Goal: Check status

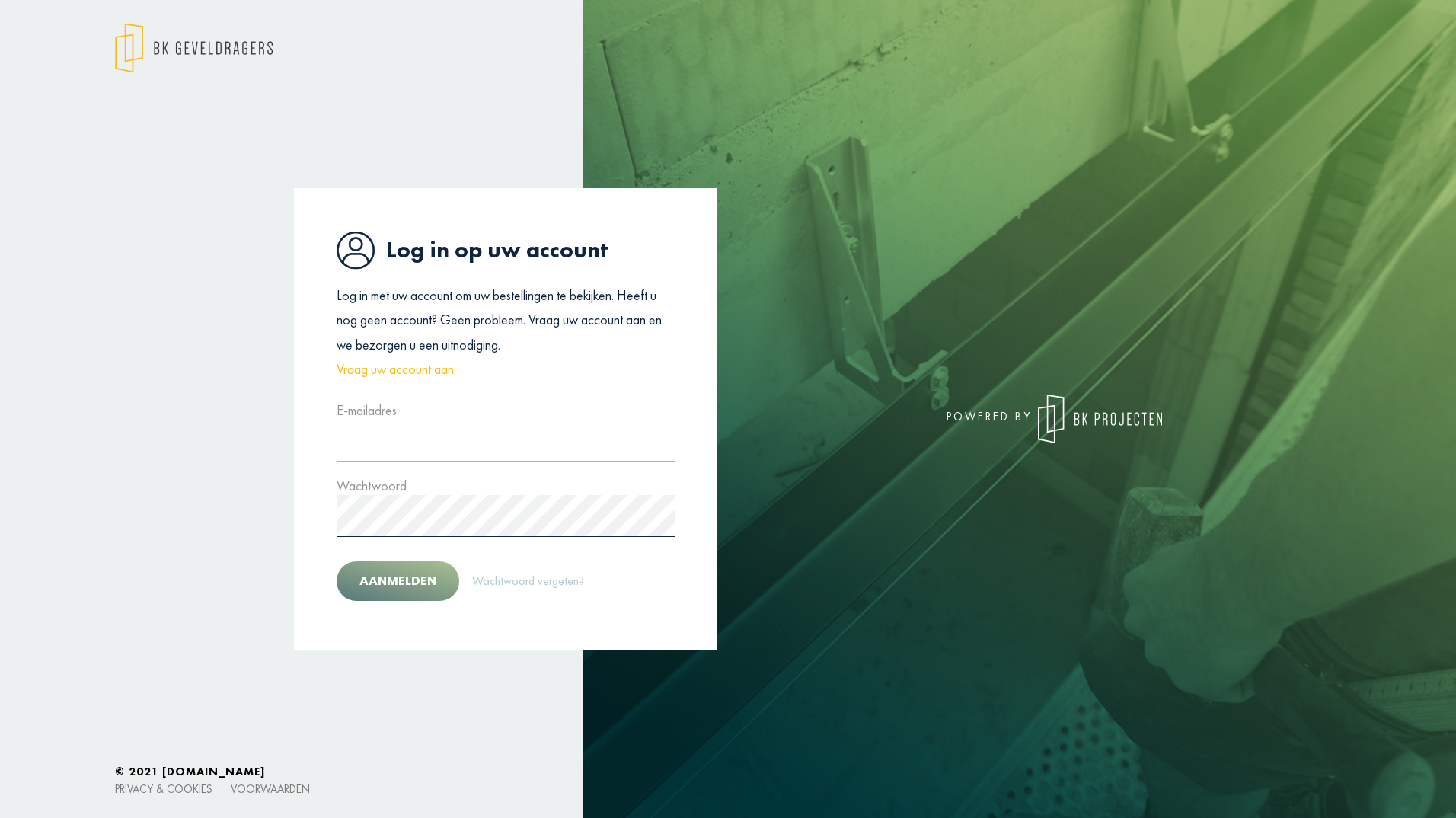
type input "**********"
click at [397, 573] on button "Aanmelden" at bounding box center [397, 581] width 122 height 40
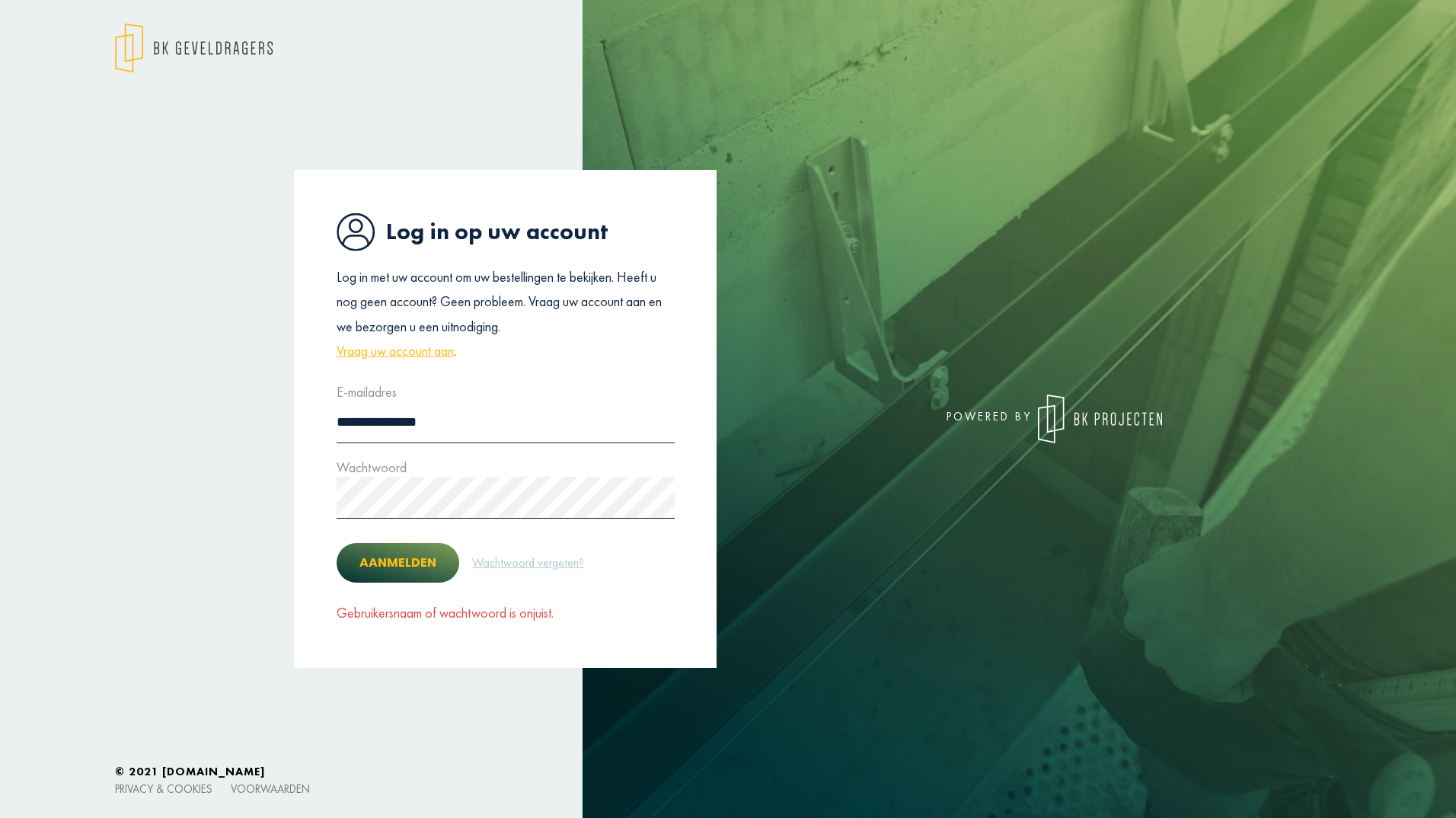
click at [398, 558] on button "Aanmelden" at bounding box center [397, 563] width 122 height 40
click at [54, 478] on div "**********" at bounding box center [728, 418] width 1456 height 498
click at [337, 543] on button "Aanmelden" at bounding box center [397, 563] width 122 height 40
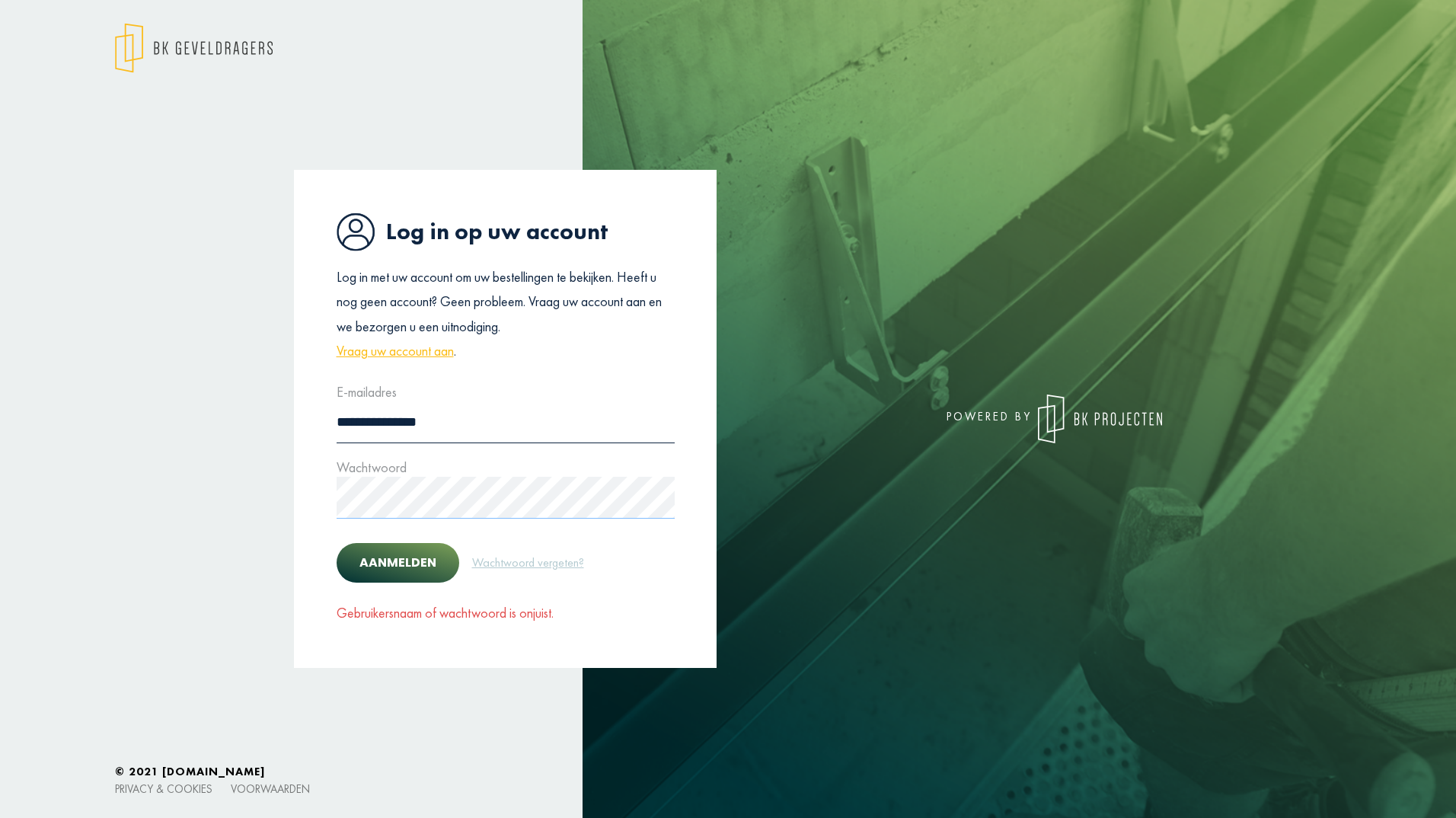
click at [337, 543] on button "Aanmelden" at bounding box center [397, 563] width 122 height 40
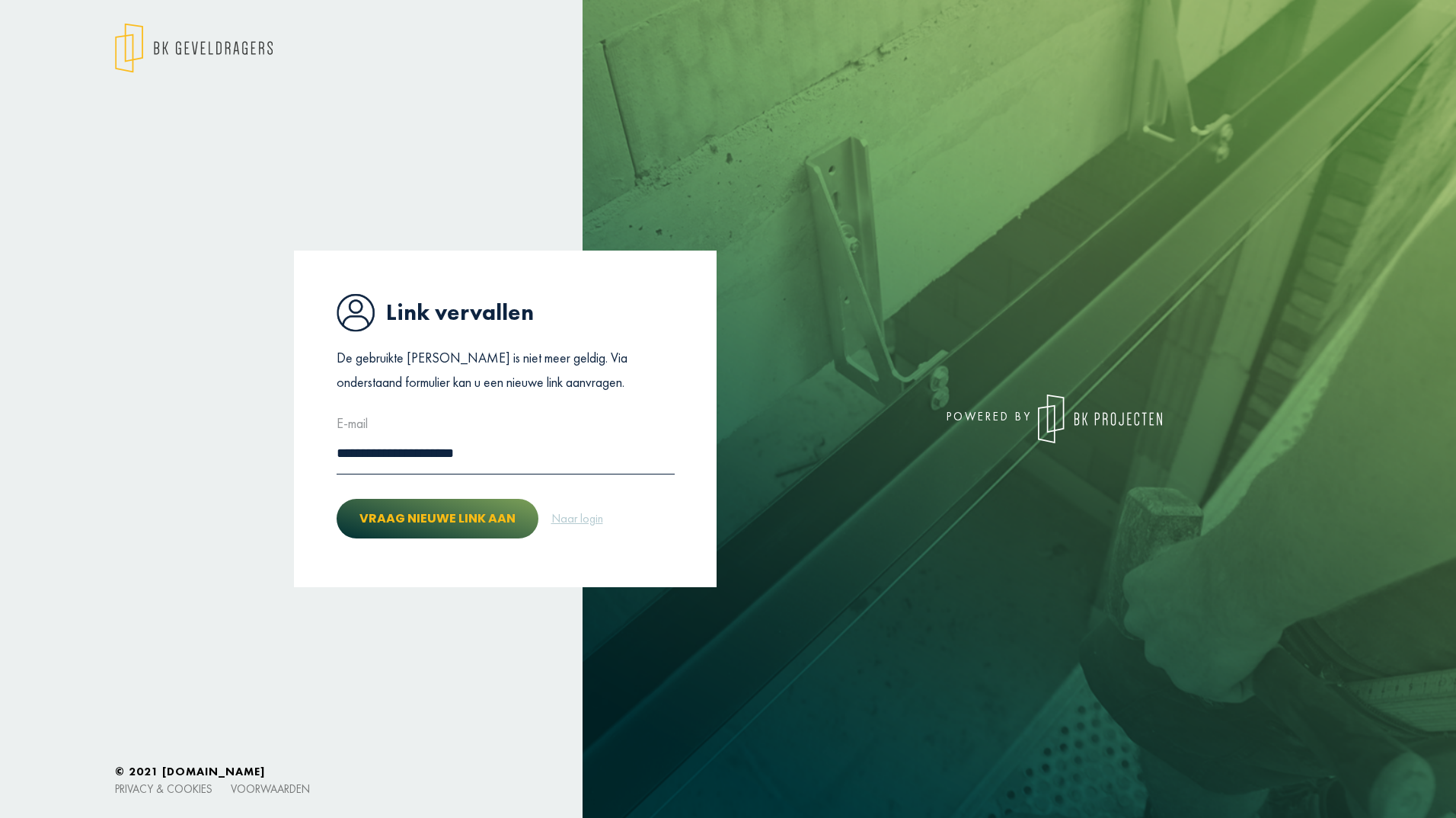
click at [458, 516] on button "Vraag nieuwe link aan" at bounding box center [437, 519] width 202 height 40
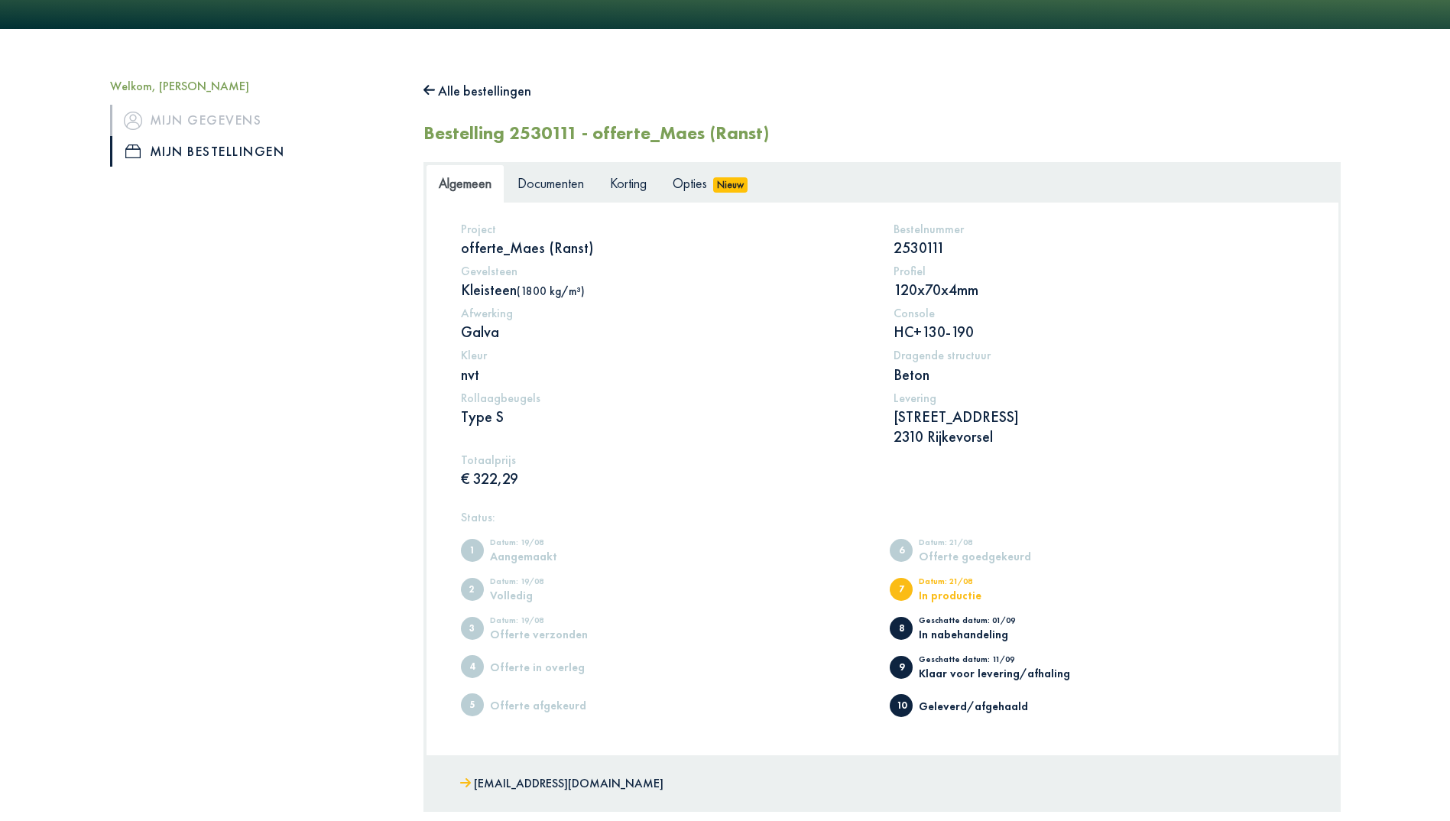
scroll to position [255, 0]
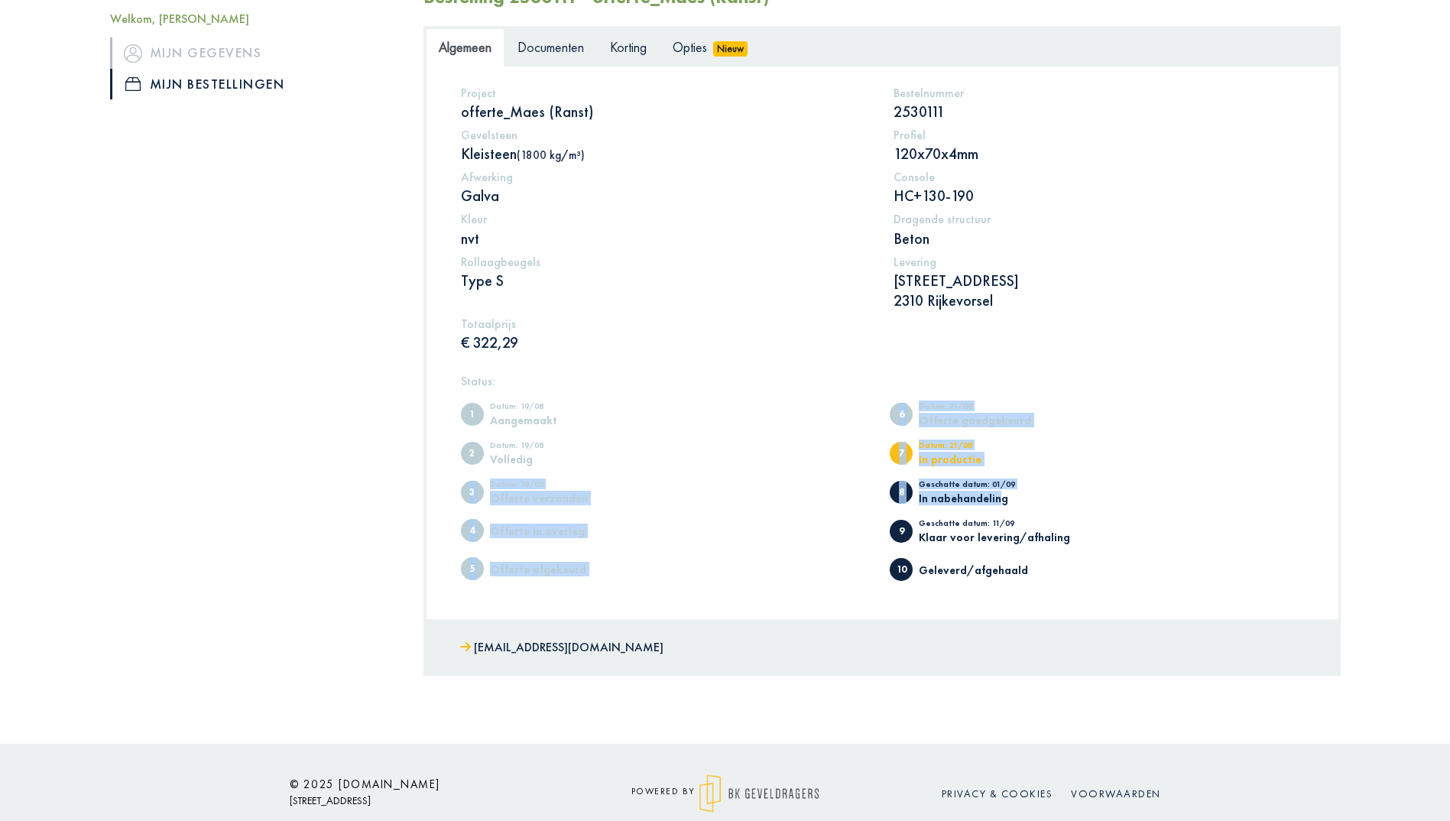
drag, startPoint x: 943, startPoint y: 477, endPoint x: 865, endPoint y: 455, distance: 80.3
click at [865, 455] on ul "1 Datum: 19/08 Aangemaakt 2 Datum: 19/08 Volledig 3 Datum: 19/08 Offerte verzon…" at bounding box center [882, 492] width 843 height 194
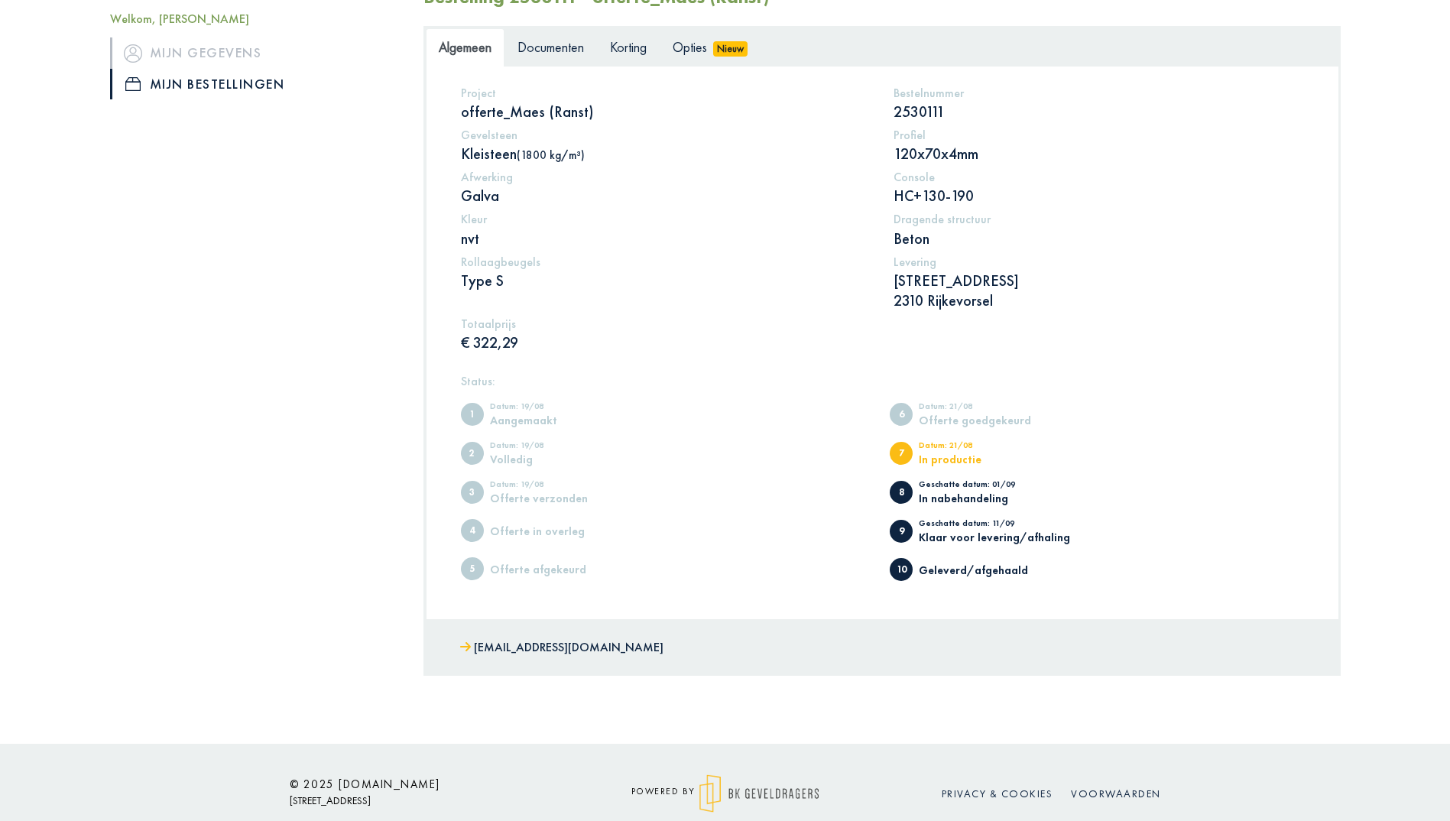
drag, startPoint x: 865, startPoint y: 455, endPoint x: 1170, endPoint y: 508, distance: 308.8
click at [1170, 508] on ul "1 Datum: 19/08 Aangemaakt 2 Datum: 19/08 Volledig 3 Datum: 19/08 Offerte verzon…" at bounding box center [882, 492] width 843 height 194
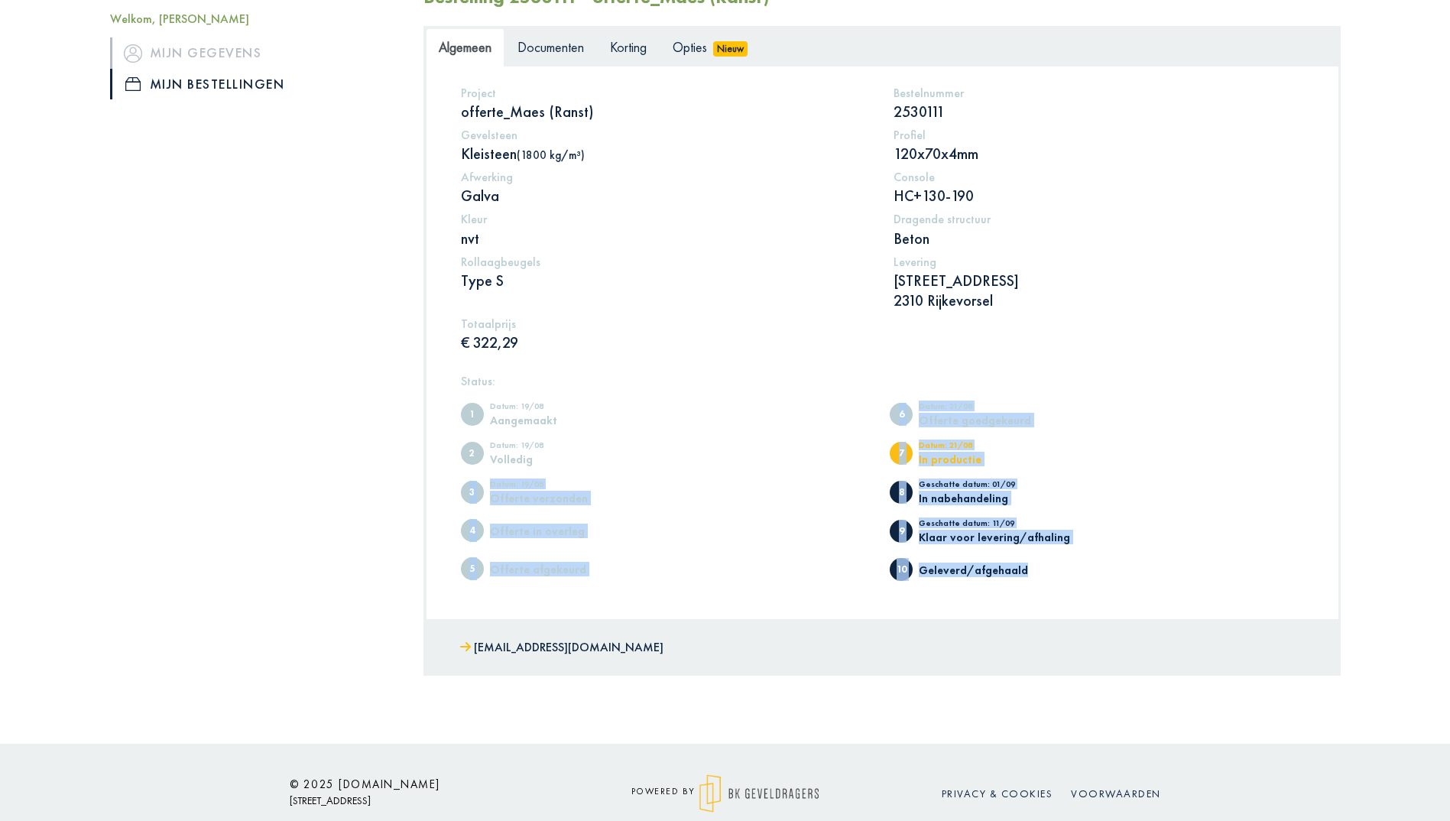
drag, startPoint x: 883, startPoint y: 495, endPoint x: 832, endPoint y: 461, distance: 61.7
click at [832, 461] on ul "1 Datum: 19/08 Aangemaakt 2 Datum: 19/08 Volledig 3 Datum: 19/08 Offerte verzon…" at bounding box center [882, 492] width 843 height 194
click at [1123, 535] on li "9 Geschatte datum: 11/09 Klaar voor levering/afhaling" at bounding box center [1097, 526] width 414 height 31
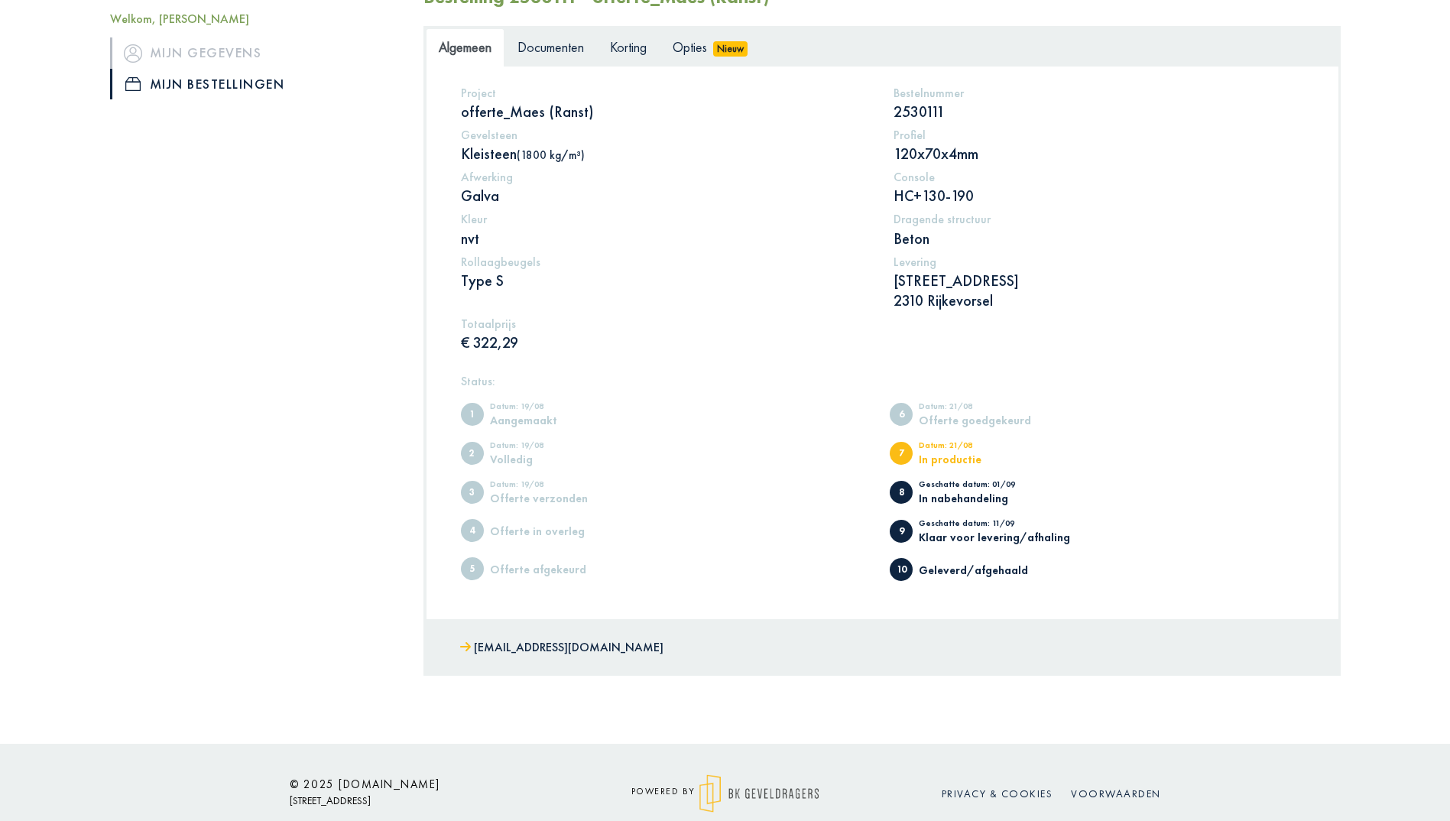
click at [1098, 544] on ul "1 Datum: 19/08 Aangemaakt 2 Datum: 19/08 Volledig 3 Datum: 19/08 Offerte verzon…" at bounding box center [882, 492] width 843 height 194
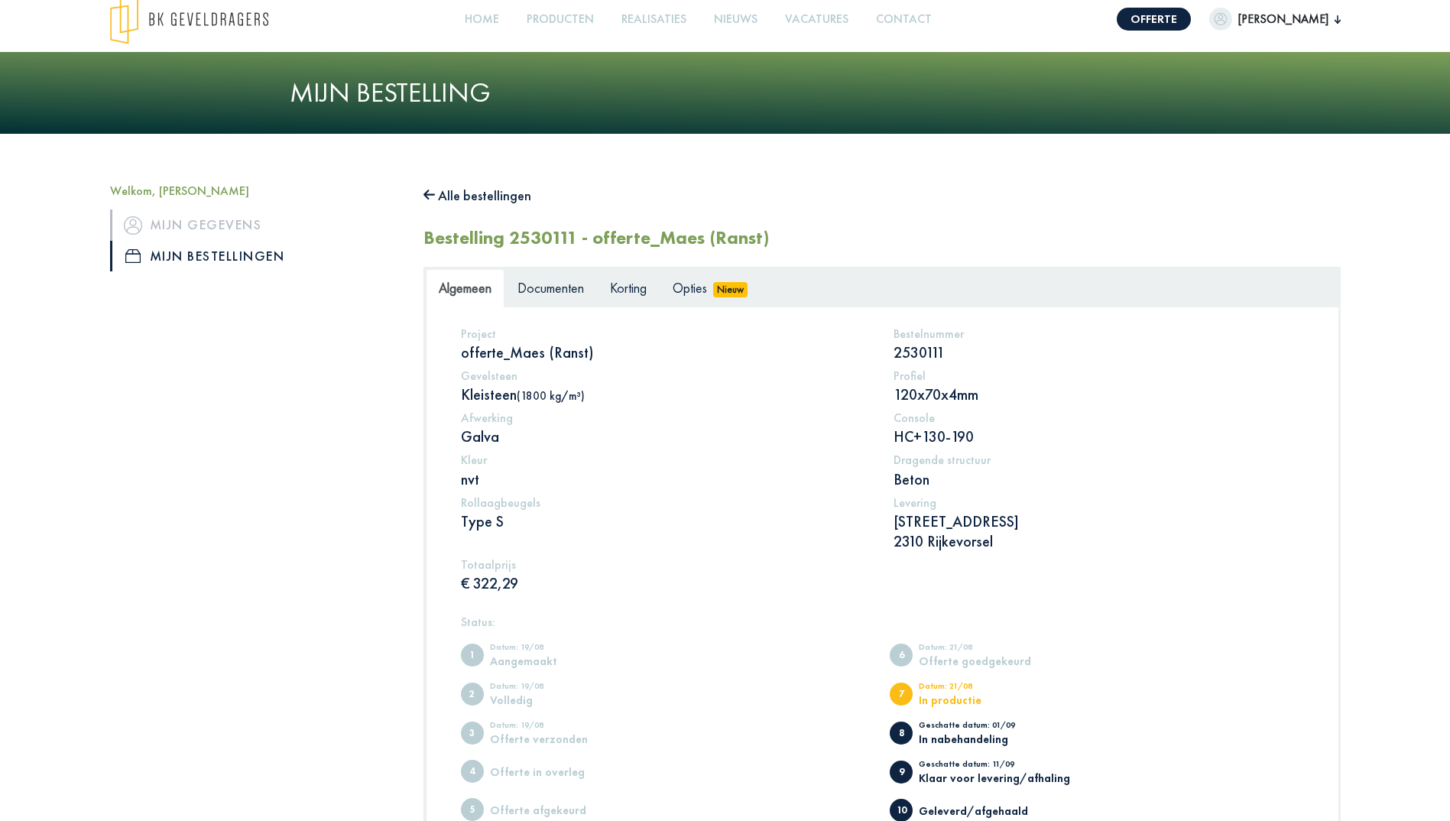
scroll to position [0, 0]
